Goal: Transaction & Acquisition: Download file/media

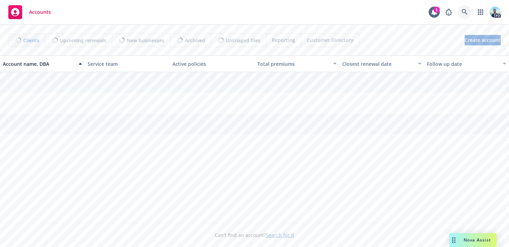
click at [464, 11] on icon at bounding box center [464, 12] width 6 height 6
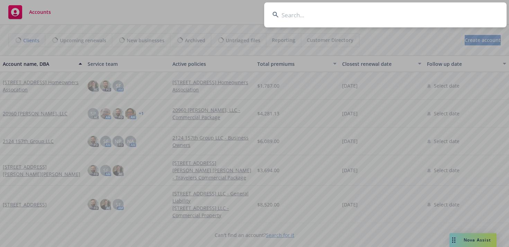
click at [441, 12] on input at bounding box center [385, 14] width 242 height 25
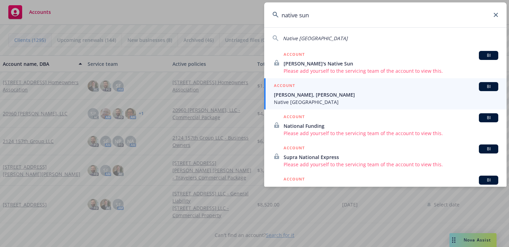
type input "native sun"
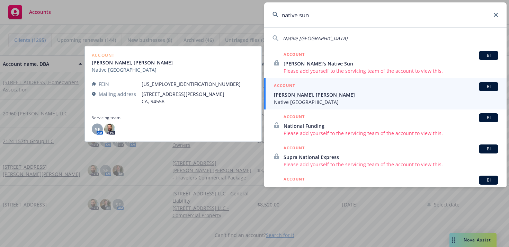
click at [320, 98] on span "[PERSON_NAME], [PERSON_NAME]" at bounding box center [386, 94] width 224 height 7
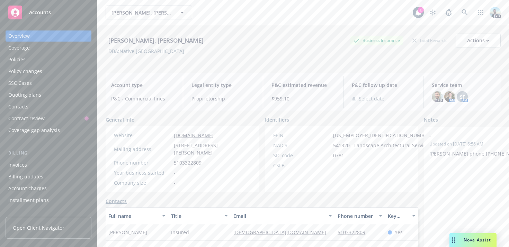
click at [26, 61] on div "Policies" at bounding box center [48, 59] width 80 height 11
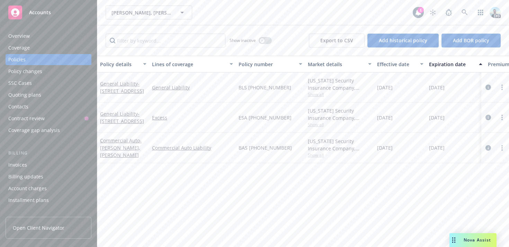
click at [19, 36] on div "Overview" at bounding box center [18, 35] width 21 height 11
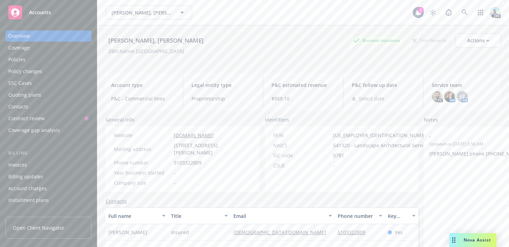
click at [108, 38] on div "[PERSON_NAME], [PERSON_NAME]" at bounding box center [156, 40] width 101 height 9
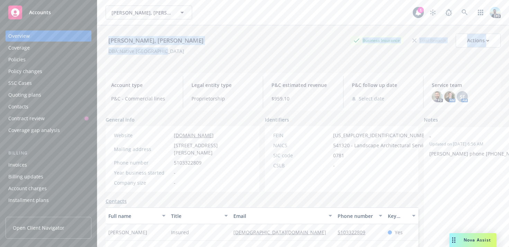
drag, startPoint x: 108, startPoint y: 38, endPoint x: 173, endPoint y: 51, distance: 66.3
click at [173, 51] on div "[PERSON_NAME], [PERSON_NAME] Business Insurance Total Rewards Actions DBA: Nati…" at bounding box center [303, 48] width 395 height 28
copy div "[PERSON_NAME], [PERSON_NAME] Business Insurance Total Rewards Actions DBA: Nati…"
click at [11, 59] on div "Policies" at bounding box center [16, 59] width 17 height 11
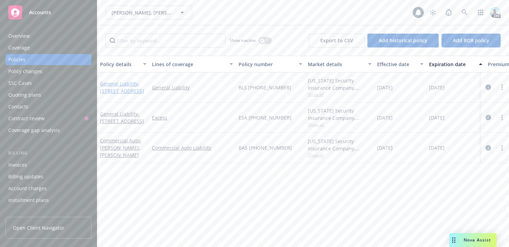
click at [114, 80] on link "General Liability - [STREET_ADDRESS]" at bounding box center [122, 87] width 44 height 14
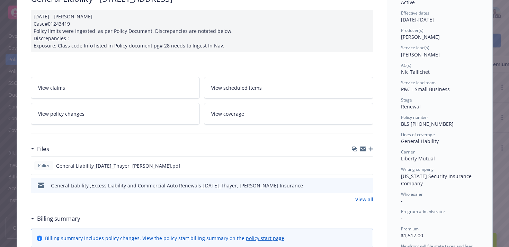
scroll to position [65, 0]
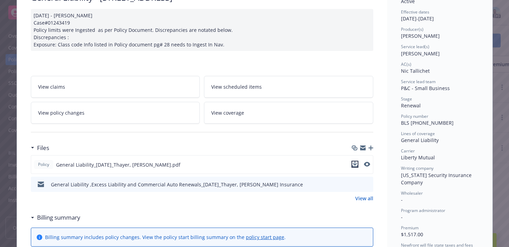
click at [357, 163] on icon "download file" at bounding box center [355, 164] width 6 height 6
